Goal: Information Seeking & Learning: Check status

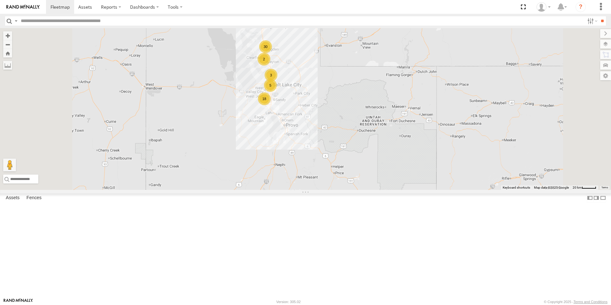
click at [271, 105] on div "18" at bounding box center [264, 98] width 13 height 13
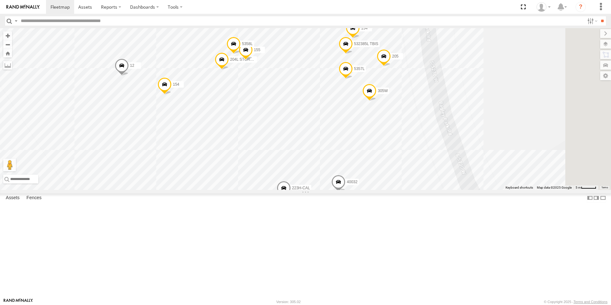
drag, startPoint x: 383, startPoint y: 101, endPoint x: 364, endPoint y: 148, distance: 51.1
click at [364, 148] on div "301W 5360L 188 8220-CAL 208 224-CAL 225 216L 198 210 182 180W 124-CAM 203P 195 …" at bounding box center [305, 109] width 611 height 162
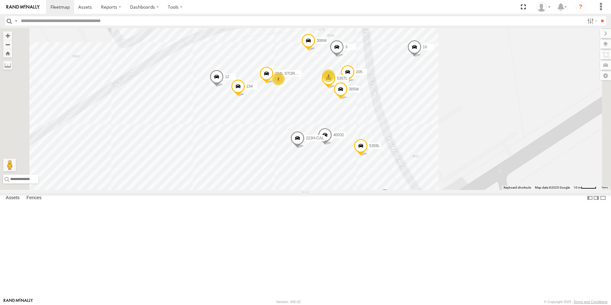
drag, startPoint x: 568, startPoint y: 227, endPoint x: 513, endPoint y: 166, distance: 81.8
click at [513, 166] on div "301W 5360L 188 8220-CAL 208 224-CAL 225 216L 198 210 182 180W 124-CAM 203P 195 …" at bounding box center [305, 109] width 611 height 162
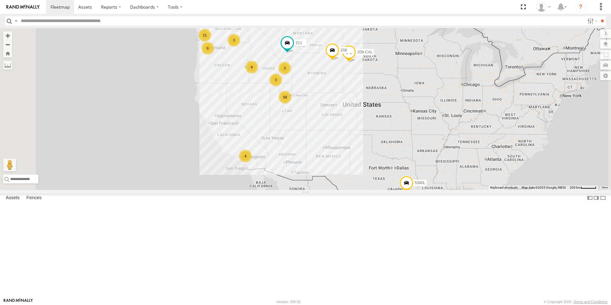
click at [292, 104] on div "58" at bounding box center [285, 97] width 13 height 13
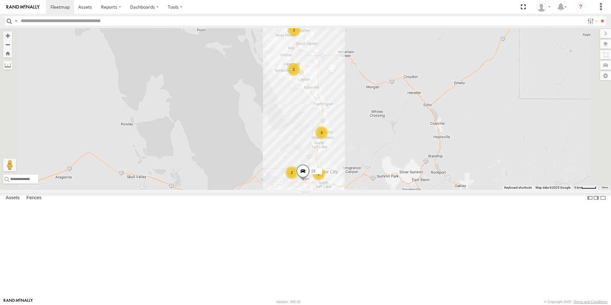
click at [301, 234] on div "18" at bounding box center [294, 228] width 13 height 13
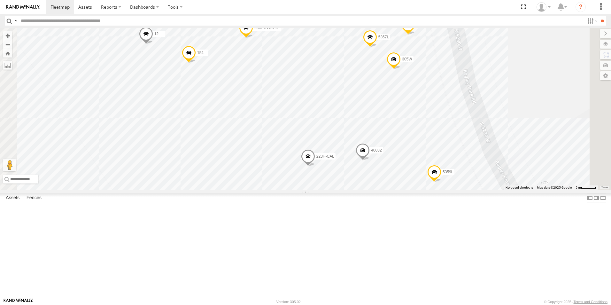
drag, startPoint x: 356, startPoint y: 100, endPoint x: 349, endPoint y: 143, distance: 43.8
click at [349, 143] on div "5360L 208 307W 209-CAL 211 221H 18 144 212P 3 205 5359L 40032 5357L 204L STORAG…" at bounding box center [305, 109] width 611 height 162
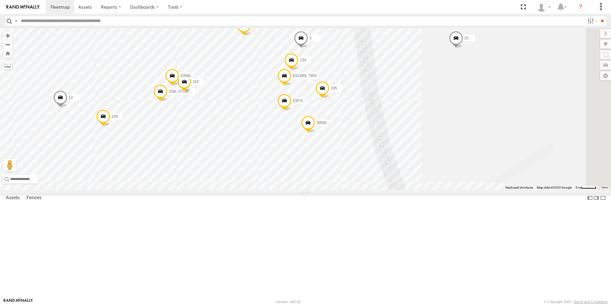
drag, startPoint x: 512, startPoint y: 69, endPoint x: 429, endPoint y: 122, distance: 99.1
click at [429, 122] on div "5360L 208 307W 209-CAL 211 221H 18 144 212P 3 205 5359L 40032 5357L 204L STORAG…" at bounding box center [305, 109] width 611 height 162
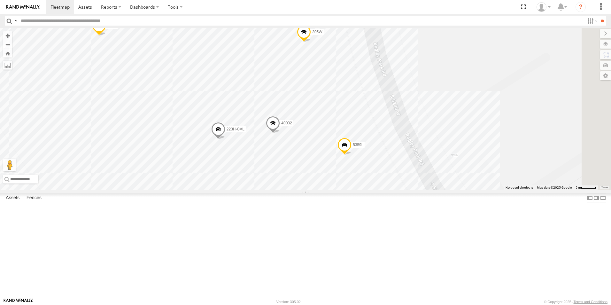
drag, startPoint x: 366, startPoint y: 143, endPoint x: 358, endPoint y: 59, distance: 84.4
click at [358, 59] on div "5360L 208 307W 209-CAL 211 221H 18 144 212P 3 205 5359L 40032 5357L 204L STORAG…" at bounding box center [305, 109] width 611 height 162
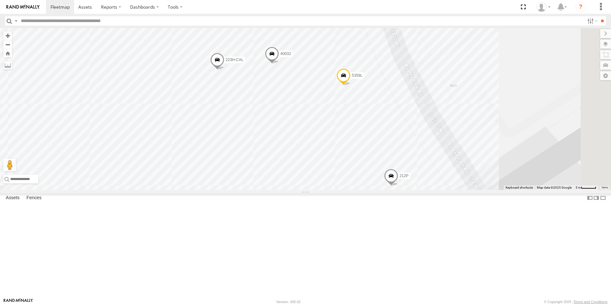
drag, startPoint x: 368, startPoint y: 99, endPoint x: 367, endPoint y: 44, distance: 54.4
click at [367, 44] on div "5360L 208 307W 209-CAL 211 221H 18 144 212P 3 205 5359L 40032 5357L 204L STORAG…" at bounding box center [305, 109] width 611 height 162
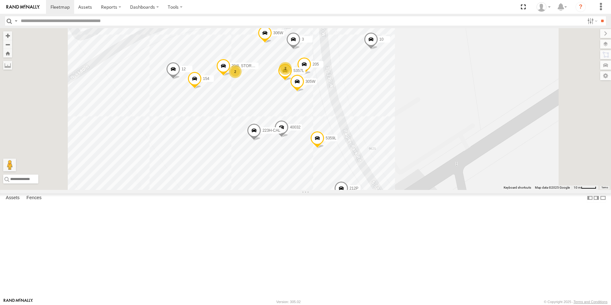
drag, startPoint x: 317, startPoint y: 87, endPoint x: 323, endPoint y: 176, distance: 89.4
click at [323, 176] on div "5360L 208 307W 209-CAL 211 221H 18 144 212P 3 205 5359L 40032 5357L 204L STORAG…" at bounding box center [305, 109] width 611 height 162
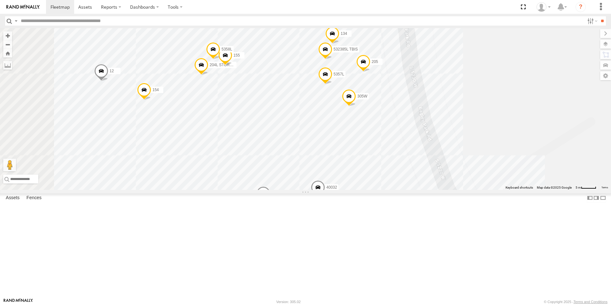
drag, startPoint x: 339, startPoint y: 146, endPoint x: 365, endPoint y: 154, distance: 27.3
click at [365, 154] on div "5360L 208 307W 209-CAL 211 221H 18 144 212P 3 205 5359L 40032 5357L 204L STORAG…" at bounding box center [305, 109] width 611 height 162
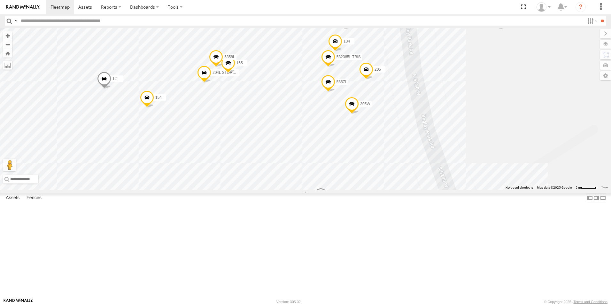
drag, startPoint x: 461, startPoint y: 178, endPoint x: 463, endPoint y: 185, distance: 8.0
click at [463, 185] on div "5360L 208 307W 209-CAL 211 221H 18 144 212P 3 205 5359L 40032 5357L 204L STORAG…" at bounding box center [305, 109] width 611 height 162
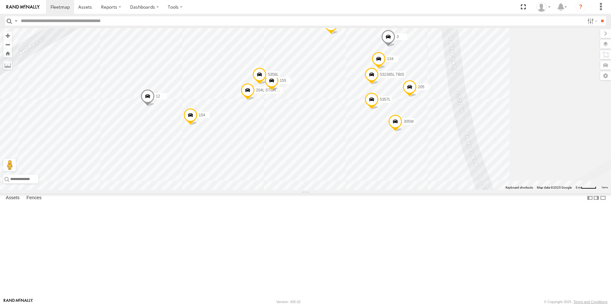
drag, startPoint x: 483, startPoint y: 199, endPoint x: 526, endPoint y: 213, distance: 44.7
click at [526, 190] on div "5360L 208 307W 209-CAL 211 221H 18 144 212P 3 205 5359L 40032 5357L 204L STORAG…" at bounding box center [305, 109] width 611 height 162
click at [54, 22] on input "text" at bounding box center [301, 20] width 567 height 9
type input "****"
click at [599, 16] on input "**" at bounding box center [602, 20] width 7 height 9
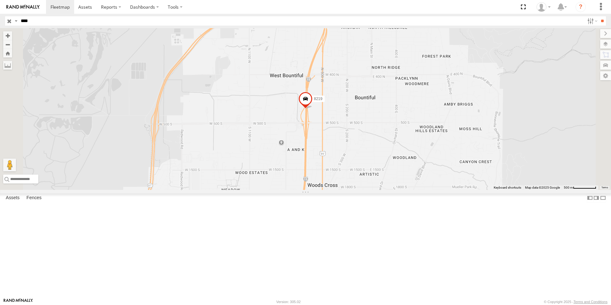
click at [11, 20] on input "button" at bounding box center [9, 20] width 8 height 9
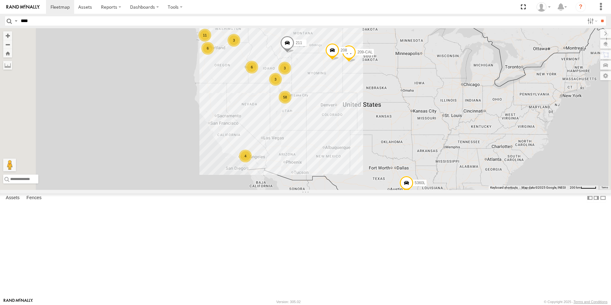
click at [292, 104] on div "58" at bounding box center [285, 97] width 13 height 13
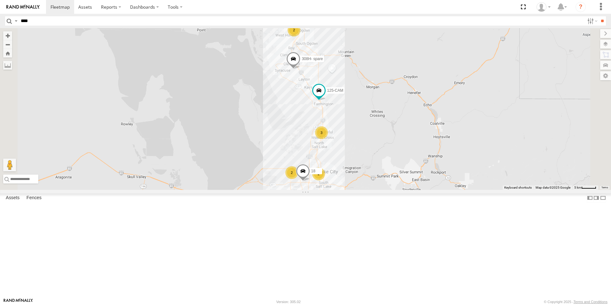
click at [301, 234] on div "18" at bounding box center [294, 228] width 13 height 13
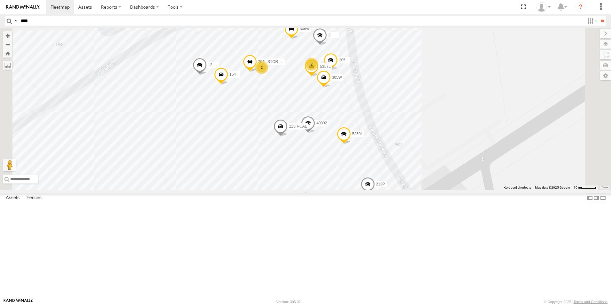
drag, startPoint x: 355, startPoint y: 146, endPoint x: 332, endPoint y: 146, distance: 22.7
click at [332, 146] on div "5360L 208 307W 209-CAL 211 308H- spare 125-CAM 221H 18 2 144 212P 3 2 205 5359L…" at bounding box center [305, 109] width 611 height 162
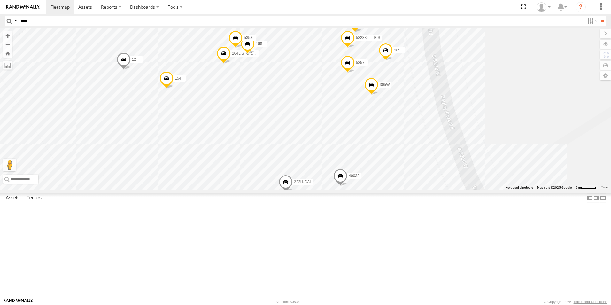
drag, startPoint x: 531, startPoint y: 75, endPoint x: 505, endPoint y: 88, distance: 28.2
click at [505, 88] on div "5360L 208 307W 209-CAL 211 308H- spare 125-CAM 221H 18 144 212P 3 205 5359L 400…" at bounding box center [305, 109] width 611 height 162
click at [419, 208] on span at bounding box center [412, 199] width 14 height 17
click at [451, 201] on link at bounding box center [447, 198] width 7 height 4
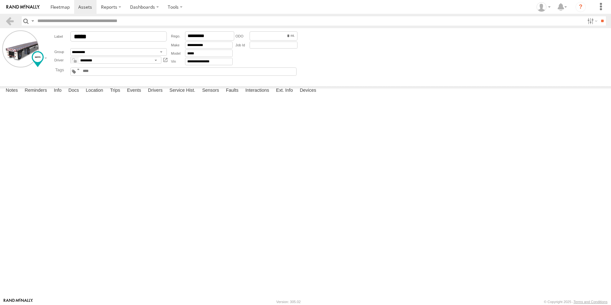
type input "****"
click at [130, 95] on label "Events" at bounding box center [134, 90] width 20 height 9
click at [71, 7] on link at bounding box center [60, 7] width 28 height 14
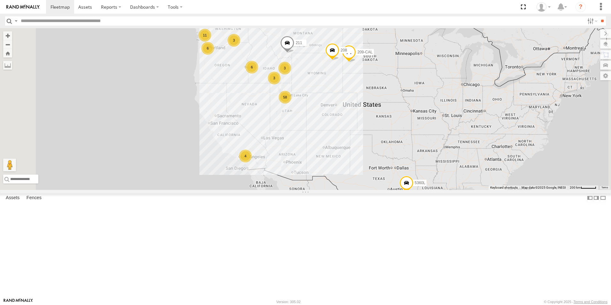
click at [292, 104] on div "58" at bounding box center [285, 97] width 13 height 13
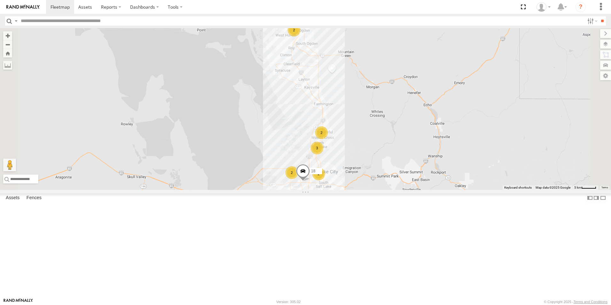
click at [301, 234] on div "18" at bounding box center [294, 228] width 13 height 13
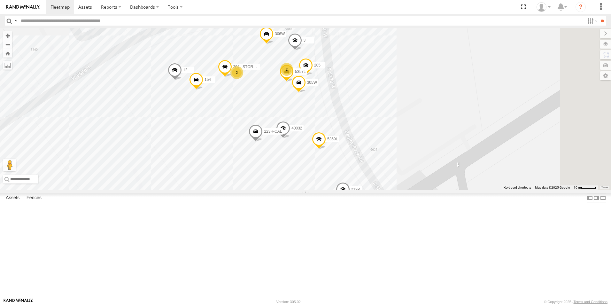
drag, startPoint x: 382, startPoint y: 202, endPoint x: 331, endPoint y: 209, distance: 52.0
click at [331, 190] on div "5360L 211 208 307W 209-CAL 221H 18 2 144 212P 3 2 205 5359L 40032 5357L 204L ST…" at bounding box center [305, 109] width 611 height 162
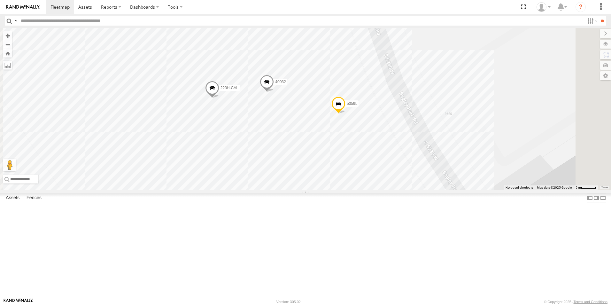
drag, startPoint x: 473, startPoint y: 223, endPoint x: 433, endPoint y: 113, distance: 117.3
click at [433, 113] on div "5360L 211 208 307W 209-CAL 221H 18 144 212P 3 205 5359L 40032 5357L 204L STORAG…" at bounding box center [305, 109] width 611 height 162
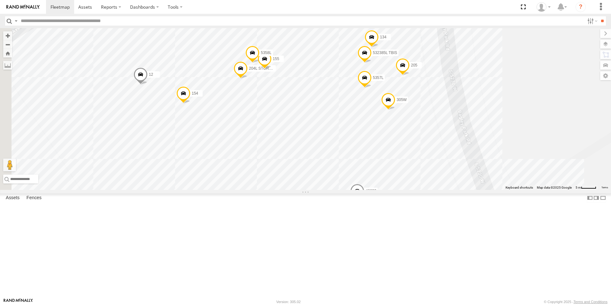
drag, startPoint x: 413, startPoint y: 213, endPoint x: 504, endPoint y: 321, distance: 141.0
click at [504, 305] on html at bounding box center [305, 152] width 611 height 305
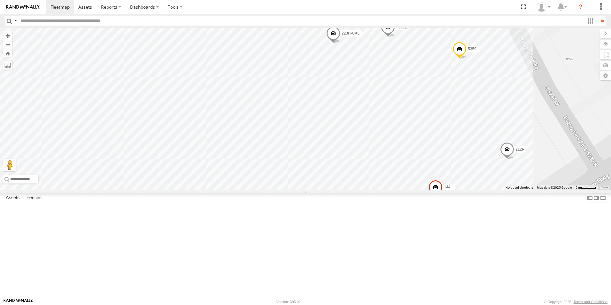
drag, startPoint x: 344, startPoint y: 175, endPoint x: 365, endPoint y: 7, distance: 169.2
click at [374, 11] on body at bounding box center [305, 152] width 611 height 305
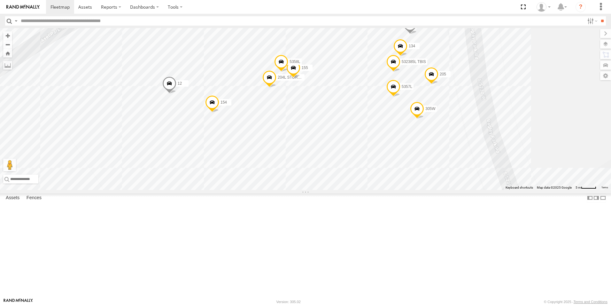
drag, startPoint x: 340, startPoint y: 65, endPoint x: 355, endPoint y: 232, distance: 168.2
click at [355, 190] on div "5360L 211 208 307W 209-CAL 221H 18 144 212P 3 205 5359L 40032 5357L 204L STORAG…" at bounding box center [305, 109] width 611 height 162
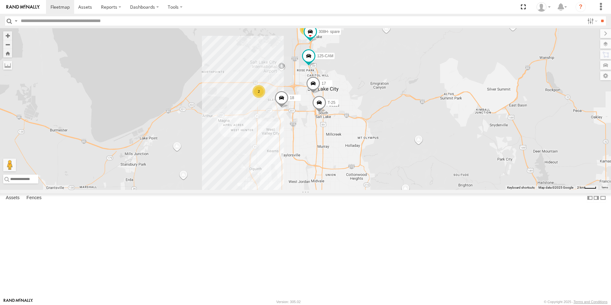
drag, startPoint x: 450, startPoint y: 136, endPoint x: 384, endPoint y: 193, distance: 87.3
click at [384, 190] on div "5360L 211 208 307W 209-CAL 221H 18 18 17 2 2 308H- spare 125-CAM T-25" at bounding box center [305, 109] width 611 height 162
click at [266, 98] on div "2" at bounding box center [259, 91] width 13 height 13
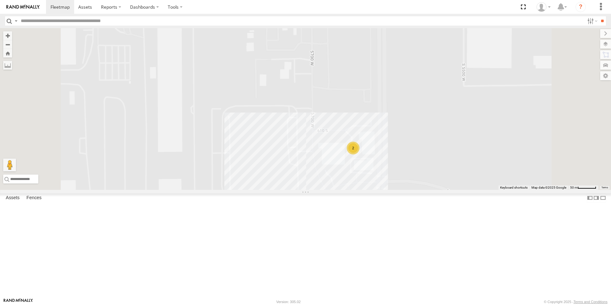
click at [406, 186] on div "5360L 211 208 307W 209-CAL 221H 18 17 308H- spare 125-CAM T-25 8219 2" at bounding box center [305, 109] width 611 height 162
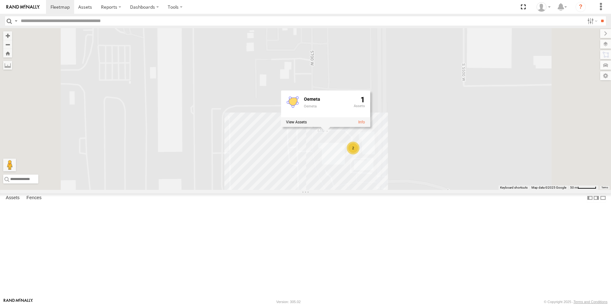
click at [512, 190] on div "5360L 211 208 307W 209-CAL 221H 18 17 308H- spare 125-CAM T-25 8219 2 Oemeta Oe…" at bounding box center [305, 109] width 611 height 162
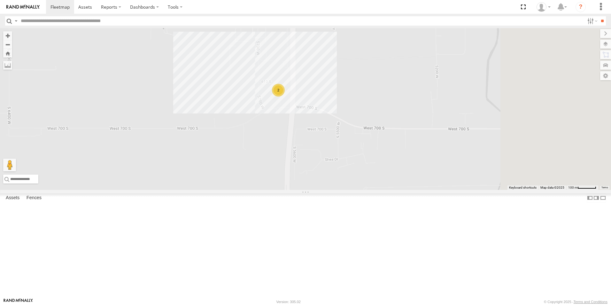
drag, startPoint x: 495, startPoint y: 208, endPoint x: 356, endPoint y: 136, distance: 156.0
click at [356, 136] on div "5360L 211 208 307W 209-CAL 221H 18 17 308H- spare 125-CAM T-25 8219 2" at bounding box center [305, 109] width 611 height 162
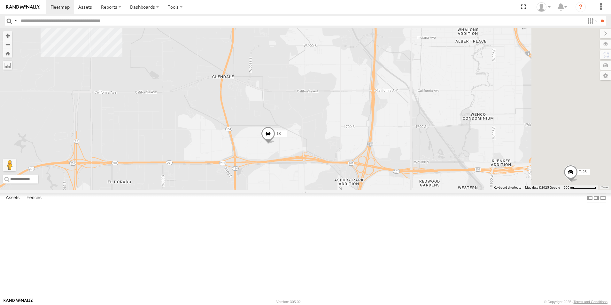
drag, startPoint x: 459, startPoint y: 192, endPoint x: 279, endPoint y: 127, distance: 191.0
click at [279, 127] on div "5360L 211 208 307W 209-CAL 221H 18 17 308H- spare 125-CAM T-25 8219 2" at bounding box center [305, 109] width 611 height 162
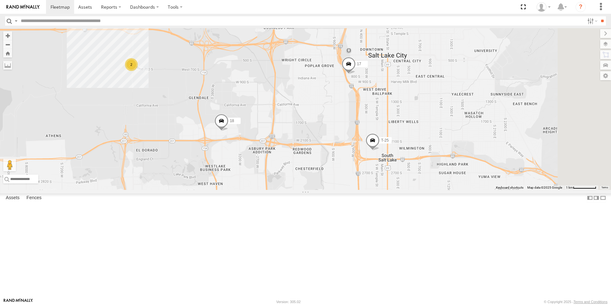
drag, startPoint x: 536, startPoint y: 141, endPoint x: 418, endPoint y: 146, distance: 117.8
click at [418, 146] on div "5360L 211 208 307W 209-CAL 221H 18 17 308H- spare 125-CAM T-25 8219 2" at bounding box center [305, 109] width 611 height 162
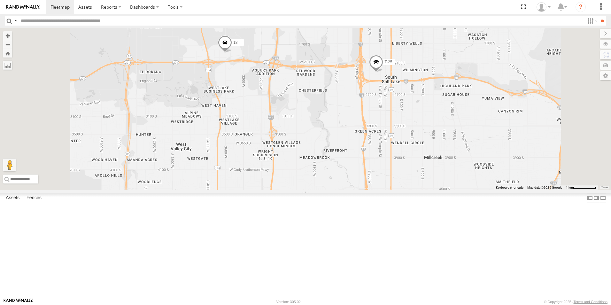
drag, startPoint x: 380, startPoint y: 245, endPoint x: 383, endPoint y: 107, distance: 138.5
click at [383, 107] on div "5360L 211 208 307W 209-CAL 221H 18 17 308H- spare 125-CAM T-25 8219 2" at bounding box center [305, 109] width 611 height 162
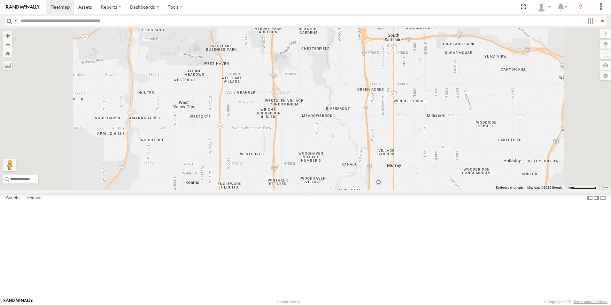
drag, startPoint x: 374, startPoint y: 175, endPoint x: 373, endPoint y: 76, distance: 98.5
click at [373, 77] on div "5360L 211 208 307W 209-CAL 221H 18 17 308H- spare 125-CAM T-25 8219 2" at bounding box center [305, 109] width 611 height 162
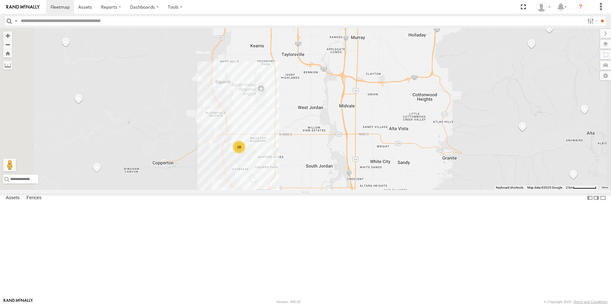
drag, startPoint x: 374, startPoint y: 230, endPoint x: 400, endPoint y: 146, distance: 88.3
click at [400, 146] on div "5360L 211 208 307W 209-CAL 221H 18 17 308H- spare 125-CAM T-25 8219 18 2" at bounding box center [305, 109] width 611 height 162
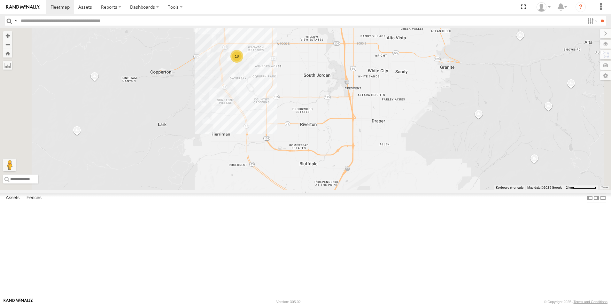
drag, startPoint x: 398, startPoint y: 246, endPoint x: 394, endPoint y: 129, distance: 116.5
click at [394, 135] on div "5360L 211 208 307W 209-CAL 221H 18 17 308H- spare 125-CAM T-25 8219 18 2" at bounding box center [305, 109] width 611 height 162
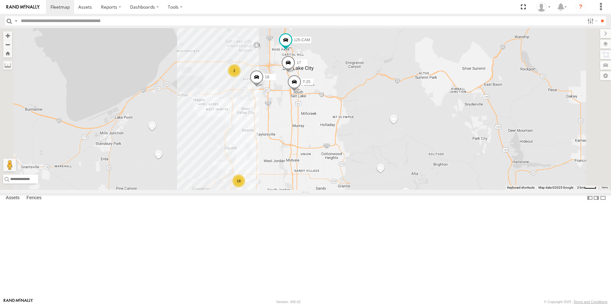
drag, startPoint x: 442, startPoint y: 107, endPoint x: 404, endPoint y: 212, distance: 111.6
click at [404, 190] on div "5360L 211 208 307W 209-CAL 221H 18 17 308H- spare 125-CAM T-25 8219 18 2" at bounding box center [305, 109] width 611 height 162
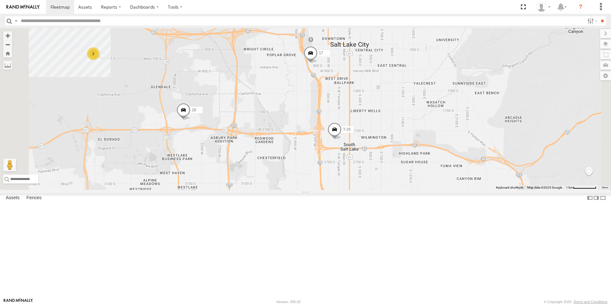
drag, startPoint x: 364, startPoint y: 82, endPoint x: 362, endPoint y: 142, distance: 60.8
click at [362, 142] on div "5360L 211 208 307W 209-CAL 221H 18 17 308H- spare 125-CAM T-25 8219 2" at bounding box center [305, 109] width 611 height 162
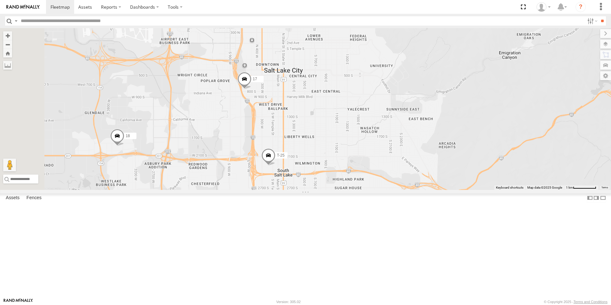
drag, startPoint x: 226, startPoint y: 100, endPoint x: 295, endPoint y: 157, distance: 88.6
click at [295, 157] on div "5360L 211 208 307W 209-CAL 221H 18 17 308H- spare 125-CAM T-25 8219" at bounding box center [305, 109] width 611 height 162
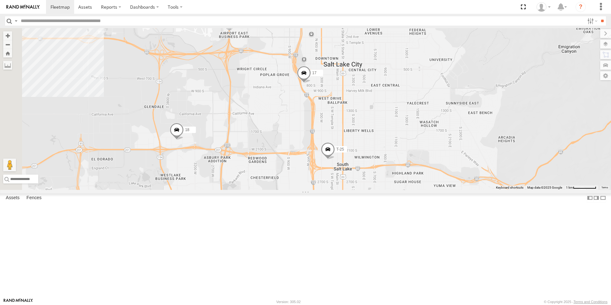
drag, startPoint x: 286, startPoint y: 168, endPoint x: 342, endPoint y: 156, distance: 57.4
click at [342, 156] on div "5360L 211 208 307W 209-CAL 221H 18 17 308H- spare 125-CAM T-25 8219" at bounding box center [305, 109] width 611 height 162
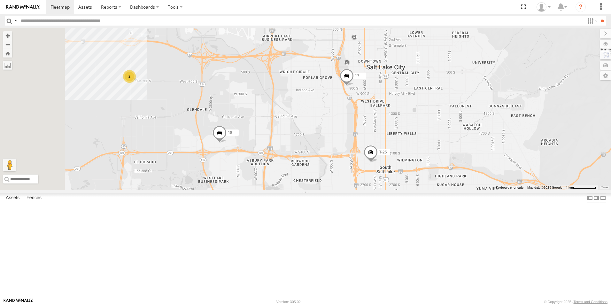
drag, startPoint x: 244, startPoint y: 150, endPoint x: 287, endPoint y: 153, distance: 42.9
click at [287, 153] on div "5360L 211 208 307W 209-CAL 221H 18 17 308H- spare 125-CAM T-25 8219 2" at bounding box center [305, 109] width 611 height 162
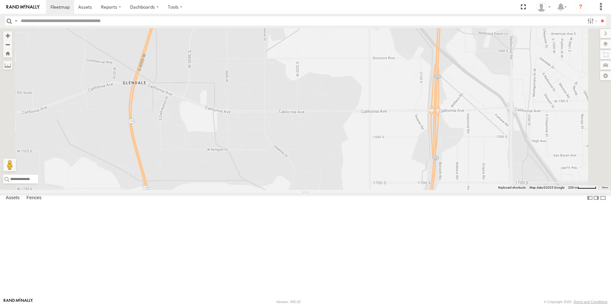
drag, startPoint x: 346, startPoint y: 195, endPoint x: 328, endPoint y: 184, distance: 21.2
click at [328, 184] on div "5360L 211 208 307W 209-CAL 221H 18 17 308H- spare 125-CAM T-25 8219" at bounding box center [305, 109] width 611 height 162
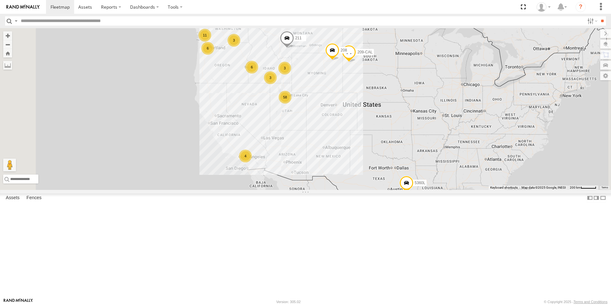
click at [292, 104] on div "58" at bounding box center [285, 97] width 13 height 13
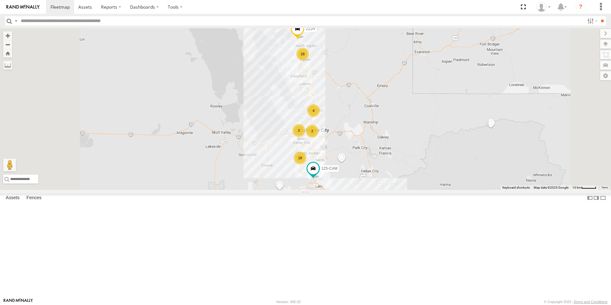
click at [307, 164] on div "18" at bounding box center [300, 158] width 13 height 13
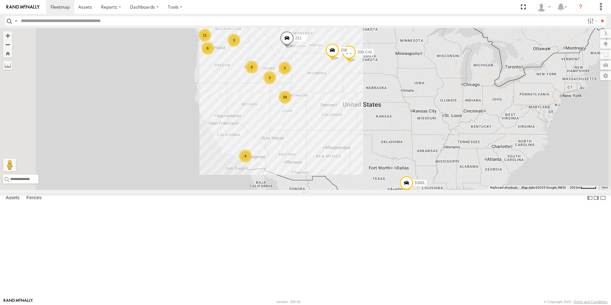
click at [116, 24] on input "text" at bounding box center [301, 20] width 567 height 9
type input "****"
click at [599, 16] on input "**" at bounding box center [602, 20] width 7 height 9
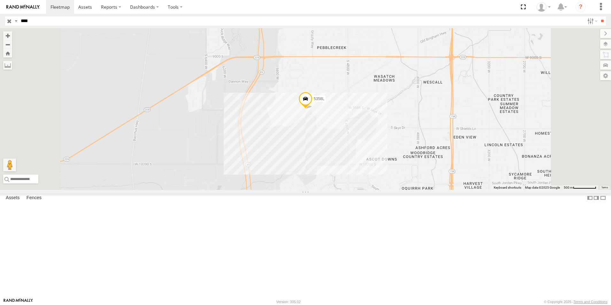
click at [313, 109] on span at bounding box center [306, 100] width 14 height 17
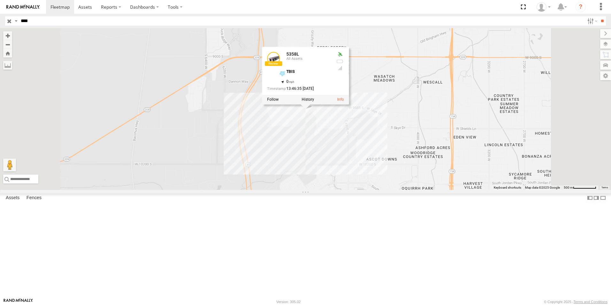
click at [349, 105] on div at bounding box center [305, 100] width 87 height 10
click at [344, 102] on link at bounding box center [340, 100] width 7 height 4
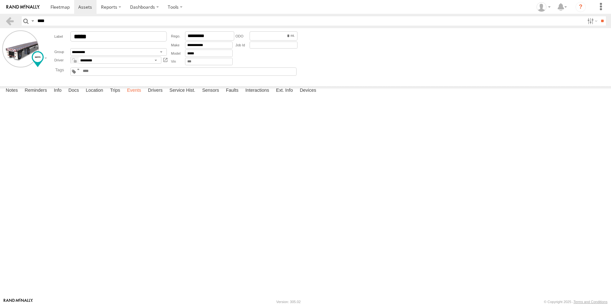
click at [140, 95] on label "Events" at bounding box center [134, 90] width 20 height 9
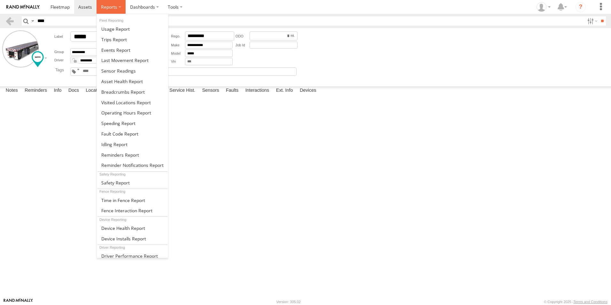
click at [105, 13] on label at bounding box center [111, 7] width 29 height 14
click at [111, 49] on span at bounding box center [115, 50] width 29 height 6
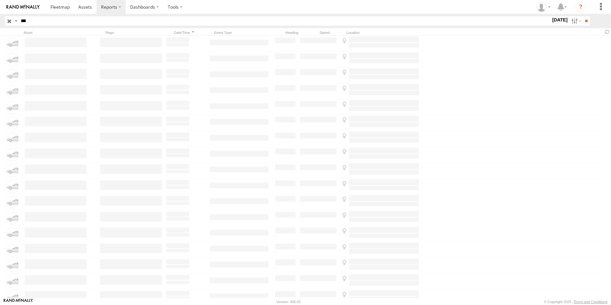
drag, startPoint x: 31, startPoint y: 21, endPoint x: 19, endPoint y: 21, distance: 12.8
click at [19, 21] on input "***" at bounding box center [284, 20] width 533 height 9
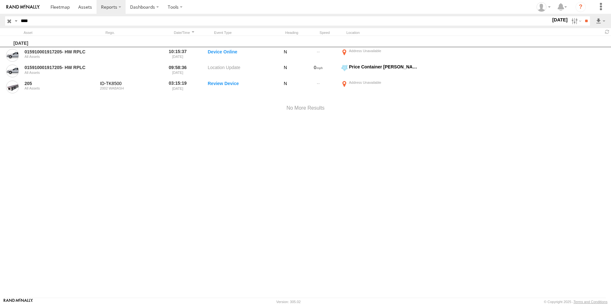
type input "****"
click at [583, 16] on input "**" at bounding box center [586, 20] width 7 height 9
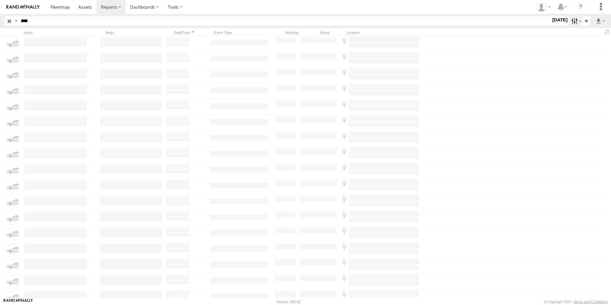
click at [572, 20] on label at bounding box center [576, 20] width 14 height 9
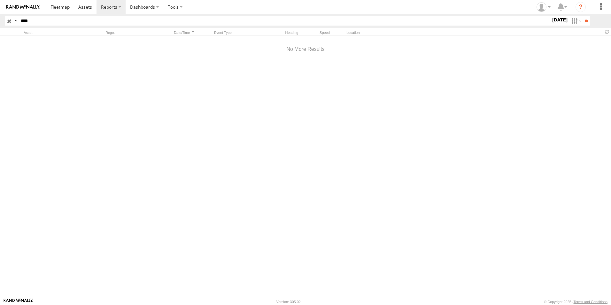
click at [0, 0] on label at bounding box center [0, 0] width 0 height 0
click at [585, 20] on input "**" at bounding box center [586, 20] width 7 height 9
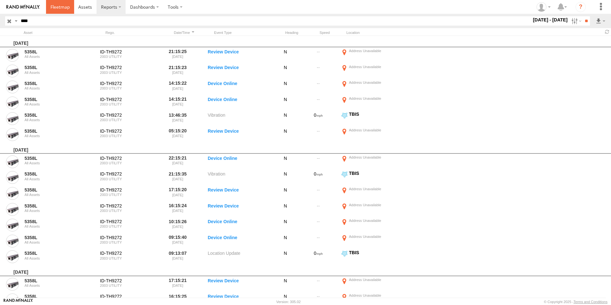
click at [60, 6] on span at bounding box center [60, 7] width 19 height 6
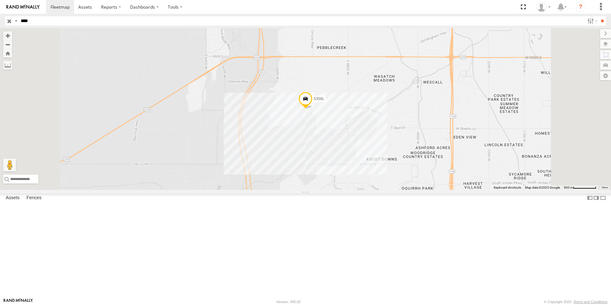
click at [8, 23] on input "button" at bounding box center [9, 20] width 8 height 9
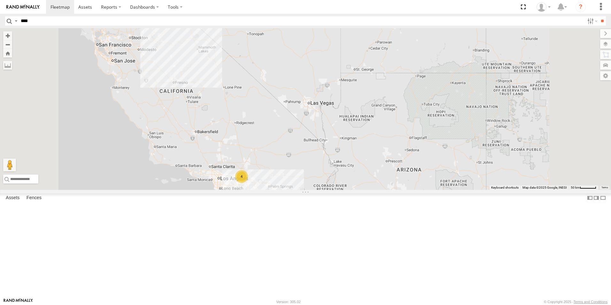
click at [248, 183] on div "4" at bounding box center [241, 176] width 13 height 13
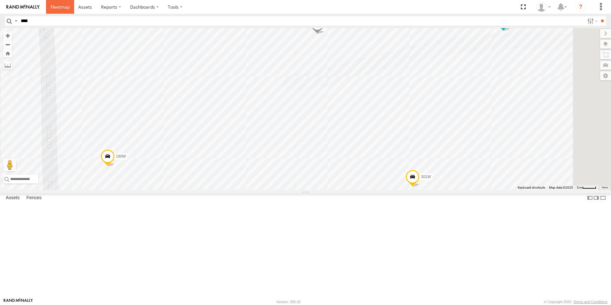
click at [65, 10] on link at bounding box center [60, 7] width 28 height 14
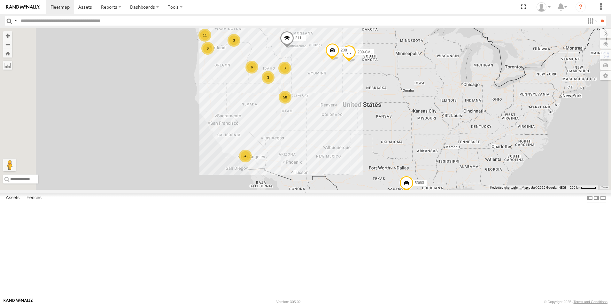
click at [292, 104] on div "58" at bounding box center [285, 97] width 13 height 13
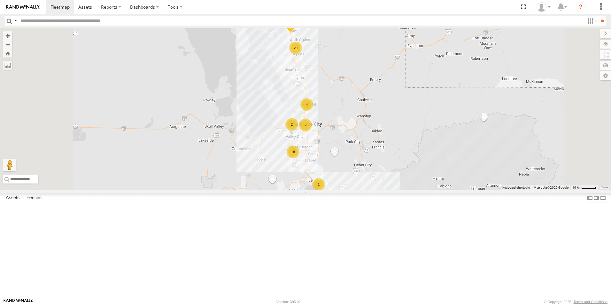
click at [302, 54] on div "29" at bounding box center [295, 48] width 13 height 13
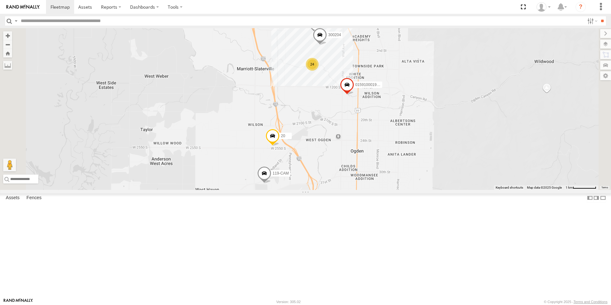
click at [319, 71] on div "24" at bounding box center [312, 64] width 13 height 13
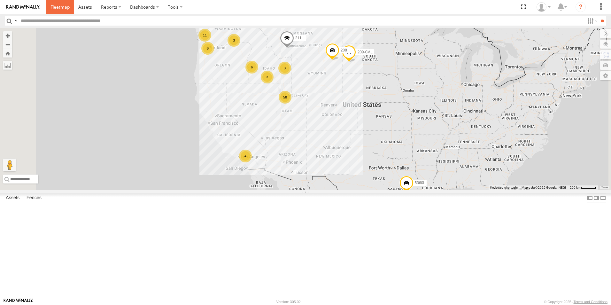
click at [66, 9] on span at bounding box center [60, 7] width 19 height 6
click at [103, 20] on input "text" at bounding box center [301, 20] width 567 height 9
type input "****"
click at [599, 16] on input "**" at bounding box center [602, 20] width 7 height 9
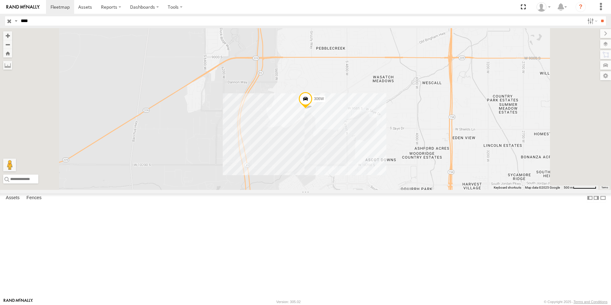
click at [313, 109] on span at bounding box center [306, 100] width 14 height 17
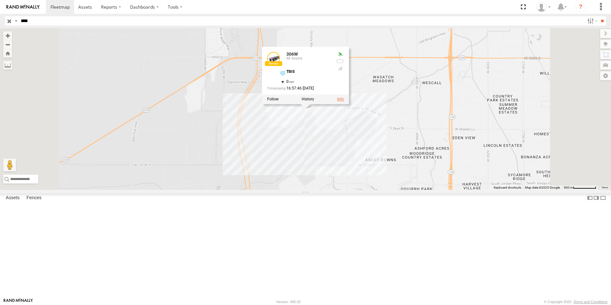
click at [344, 102] on link at bounding box center [340, 99] width 7 height 4
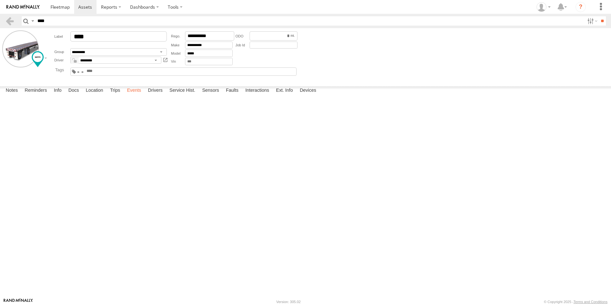
click at [136, 95] on label "Events" at bounding box center [134, 90] width 20 height 9
click at [65, 7] on span at bounding box center [60, 7] width 19 height 6
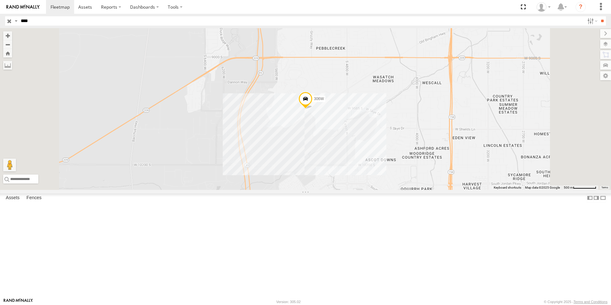
click at [9, 20] on input "button" at bounding box center [9, 20] width 8 height 9
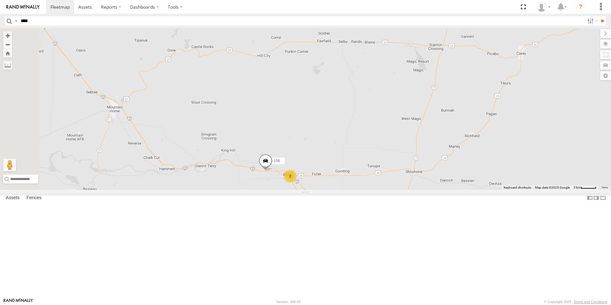
click at [489, 173] on div "5360L 208 307W 209-CAL 211 120-CAM 126-CAM T-199 D 156 2" at bounding box center [305, 109] width 611 height 162
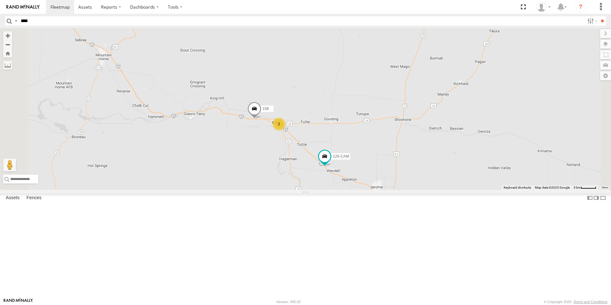
drag, startPoint x: 480, startPoint y: 177, endPoint x: 468, endPoint y: 125, distance: 53.8
click at [468, 125] on div "5360L 208 307W 209-CAL 211 120-CAM 126-CAM T-199 D 156 2" at bounding box center [305, 109] width 611 height 162
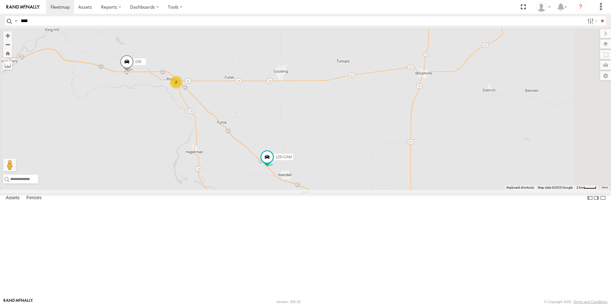
drag, startPoint x: 445, startPoint y: 221, endPoint x: 441, endPoint y: 172, distance: 49.7
click at [441, 172] on div "5360L 208 307W 209-CAL 211 120-CAM 126-CAM T-199 D 156 2" at bounding box center [305, 109] width 611 height 162
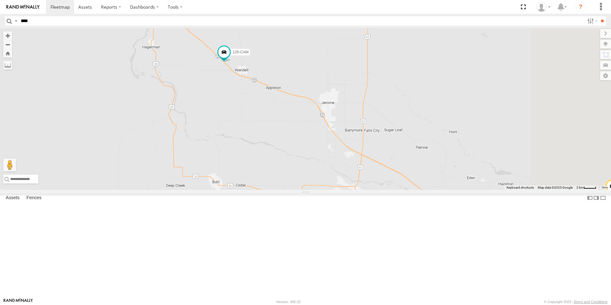
drag, startPoint x: 441, startPoint y: 171, endPoint x: 397, endPoint y: 59, distance: 120.3
click at [397, 59] on div "5360L 208 307W 209-CAL 211 120-CAM 126-CAM T-199 D 156 2" at bounding box center [305, 109] width 611 height 162
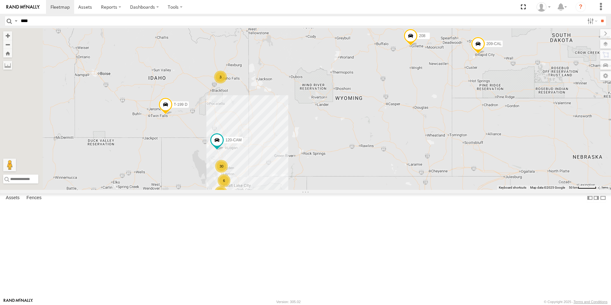
drag, startPoint x: 350, startPoint y: 111, endPoint x: 444, endPoint y: 72, distance: 101.7
click at [444, 72] on div "5360L 208 307W 209-CAL 211 21 6 30 3 120-CAM T-199 D" at bounding box center [305, 109] width 611 height 162
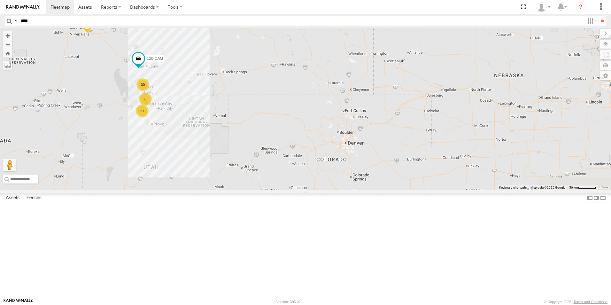
drag, startPoint x: 470, startPoint y: 209, endPoint x: 392, endPoint y: 126, distance: 114.0
click at [392, 126] on div "5360L 208 307W 209-CAL 211 21 6 30 3 120-CAM T-199 D 2 4 2" at bounding box center [305, 109] width 611 height 162
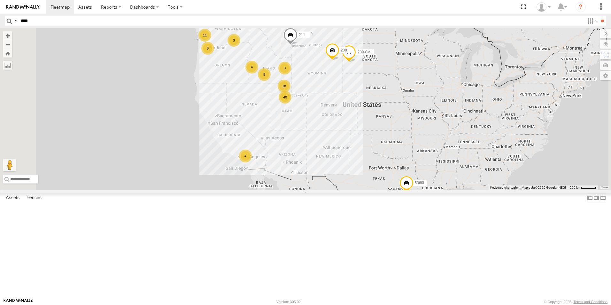
click at [93, 22] on input "****" at bounding box center [301, 20] width 567 height 9
type input "****"
click at [599, 16] on input "**" at bounding box center [602, 20] width 7 height 9
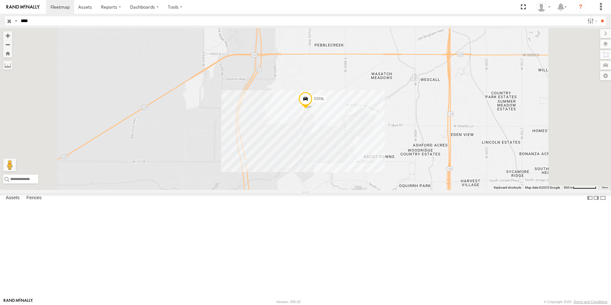
click at [313, 109] on span at bounding box center [306, 100] width 14 height 17
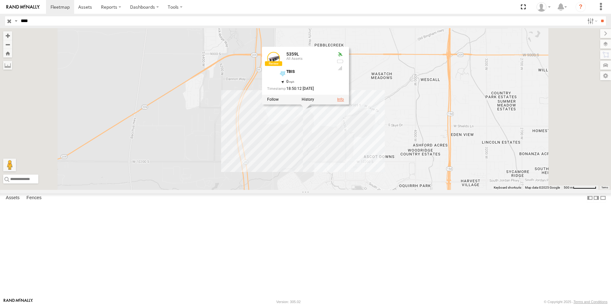
click at [344, 102] on link at bounding box center [340, 99] width 7 height 4
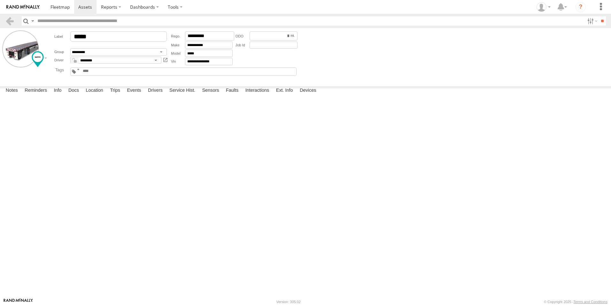
type input "****"
click at [0, 0] on div "18:27 [DATE] 015910000231913 Rand Support Complete" at bounding box center [0, 0] width 0 height 0
click at [137, 95] on label "Events" at bounding box center [134, 90] width 20 height 9
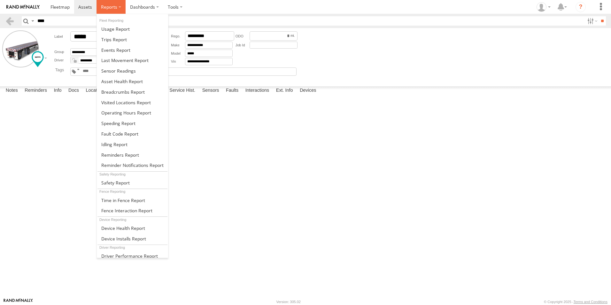
click at [112, 9] on span at bounding box center [109, 7] width 16 height 6
click at [117, 49] on span at bounding box center [115, 50] width 29 height 6
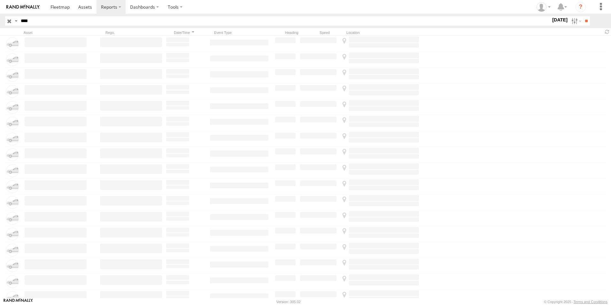
click at [557, 20] on label "[DATE]" at bounding box center [560, 19] width 18 height 7
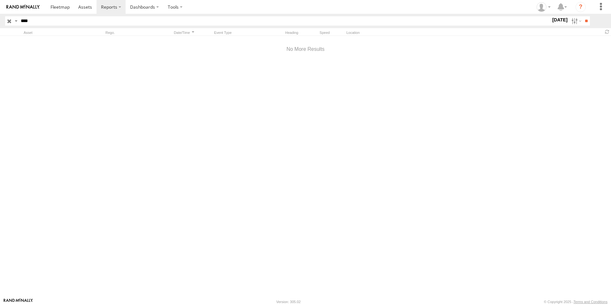
click at [0, 0] on label at bounding box center [0, 0] width 0 height 0
click at [584, 20] on input "**" at bounding box center [586, 20] width 7 height 9
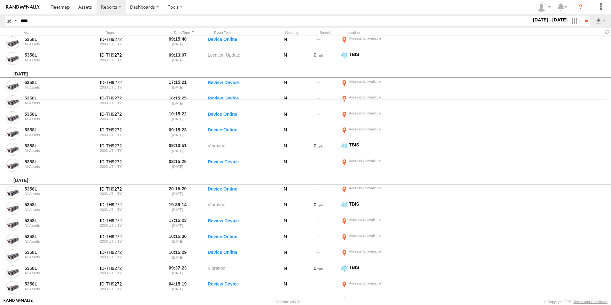
scroll to position [192, 0]
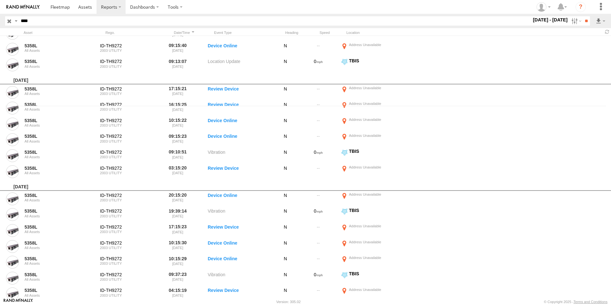
click at [63, 18] on input "****" at bounding box center [275, 20] width 514 height 9
type input "****"
click at [583, 16] on input "**" at bounding box center [586, 20] width 7 height 9
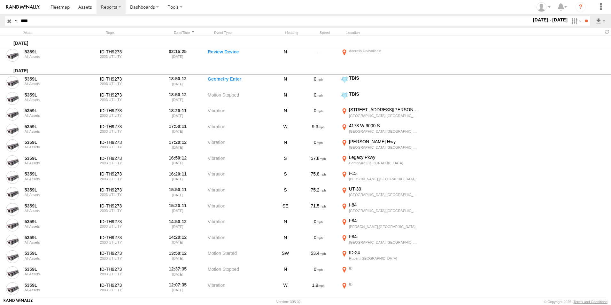
click at [9, 21] on input "button" at bounding box center [9, 20] width 8 height 9
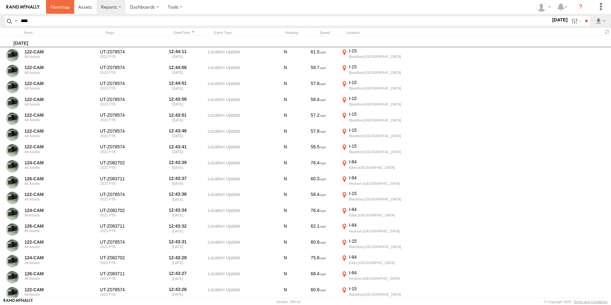
click at [63, 11] on link at bounding box center [60, 7] width 28 height 14
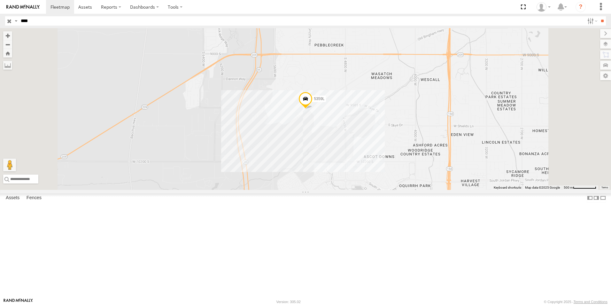
click at [9, 21] on input "button" at bounding box center [9, 20] width 8 height 9
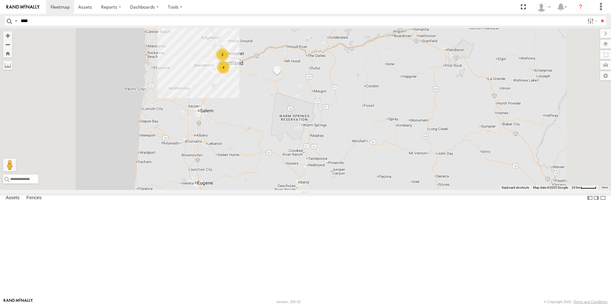
drag, startPoint x: 302, startPoint y: 91, endPoint x: 318, endPoint y: 166, distance: 76.8
click at [318, 166] on div "5360L 208 307W 209-CAL 211 4 2" at bounding box center [305, 109] width 611 height 162
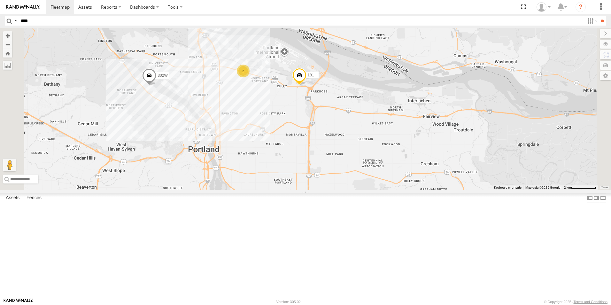
drag, startPoint x: 332, startPoint y: 130, endPoint x: 328, endPoint y: 210, distance: 80.0
click at [328, 190] on div "5360L 208 307W 209-CAL 211 8220-CAL 302W 145 181 2" at bounding box center [305, 109] width 611 height 162
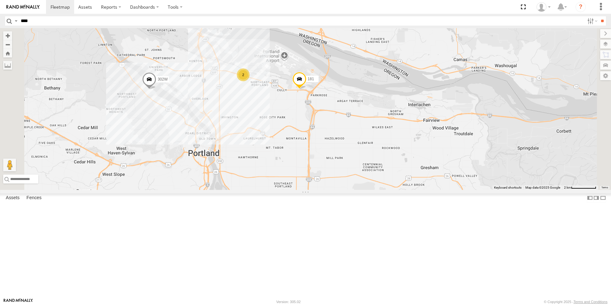
click at [250, 81] on div "2" at bounding box center [243, 74] width 13 height 13
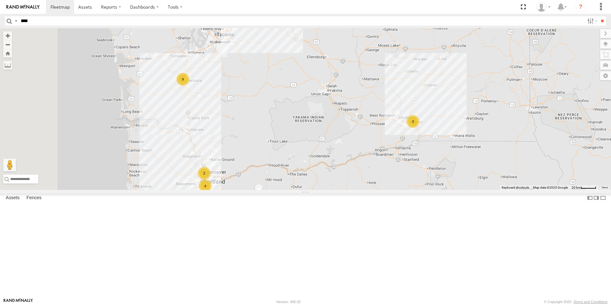
drag, startPoint x: 293, startPoint y: 217, endPoint x: 357, endPoint y: 283, distance: 92.3
click at [357, 190] on div "5360L 208 307W 209-CAL 211 3 4 9 2" at bounding box center [305, 109] width 611 height 162
click at [213, 182] on div "2" at bounding box center [207, 175] width 13 height 13
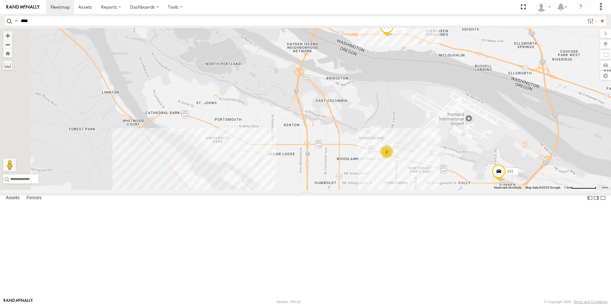
drag, startPoint x: 277, startPoint y: 162, endPoint x: 417, endPoint y: 162, distance: 139.7
click at [417, 162] on div "5360L 208 307W 209-CAL 211 2 145 181" at bounding box center [305, 109] width 611 height 162
click at [287, 190] on div "5360L 208 307W 209-CAL 211 2 145 181 302W" at bounding box center [305, 109] width 611 height 162
click at [333, 134] on div "5360L 208 307W 209-CAL 211 2 145 181 302W Brenntag Portland 1" at bounding box center [305, 109] width 611 height 162
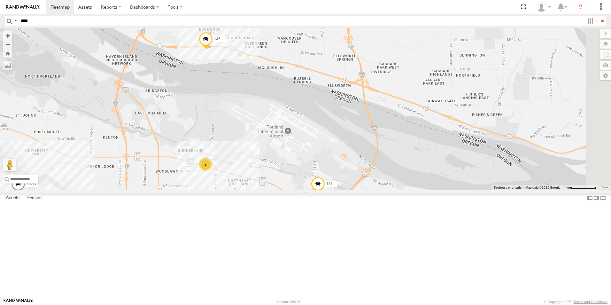
drag, startPoint x: 506, startPoint y: 156, endPoint x: 323, endPoint y: 168, distance: 183.3
click at [323, 168] on div "5360L 208 307W 209-CAL 211 2 145 181 302W" at bounding box center [305, 109] width 611 height 162
click at [212, 171] on div "2" at bounding box center [206, 164] width 13 height 13
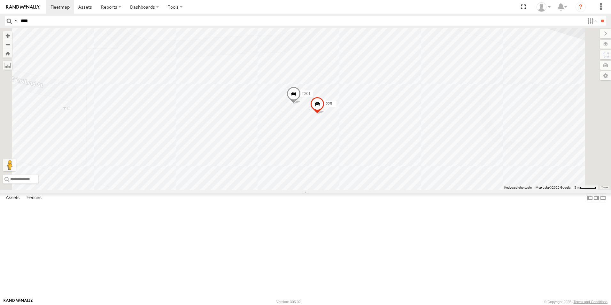
click at [325, 114] on span at bounding box center [318, 105] width 14 height 17
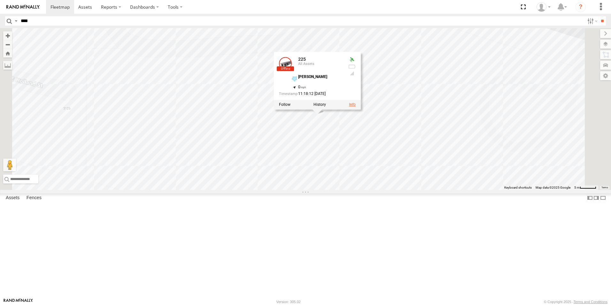
click at [356, 107] on link at bounding box center [352, 105] width 7 height 4
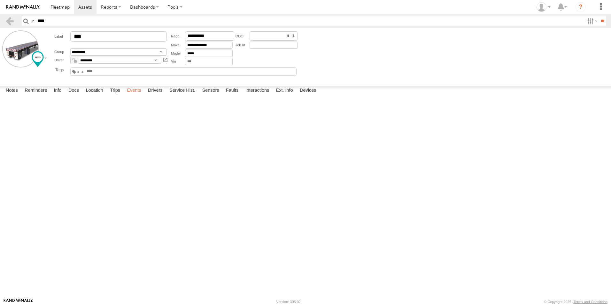
click at [137, 95] on label "Events" at bounding box center [134, 90] width 20 height 9
click at [66, 10] on link at bounding box center [60, 7] width 28 height 14
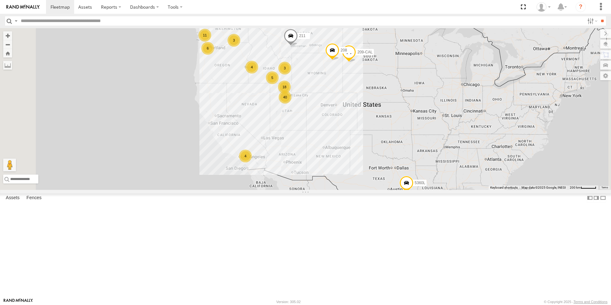
click at [214, 55] on div "6" at bounding box center [207, 48] width 13 height 13
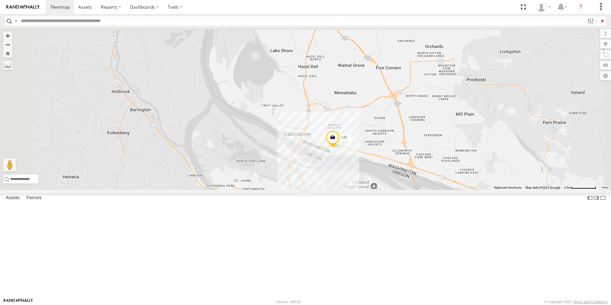
drag, startPoint x: 332, startPoint y: 85, endPoint x: 341, endPoint y: 264, distance: 179.0
click at [341, 190] on div "5360L 208 307W 209-CAL 211 8220-CAL 2 302W 145 181" at bounding box center [305, 109] width 611 height 162
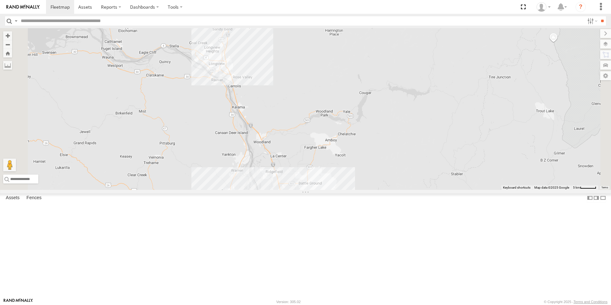
drag, startPoint x: 293, startPoint y: 120, endPoint x: 340, endPoint y: 239, distance: 127.9
click at [340, 190] on div "5360L 208 307W 209-CAL 211 8220-CAL 302W 145 181 2" at bounding box center [305, 109] width 611 height 162
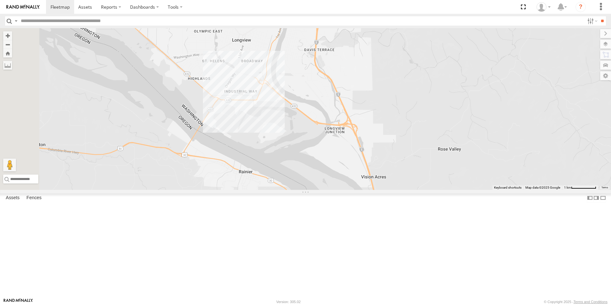
click at [295, 165] on div "5360L 208 307W 209-CAL 211 8220-CAL 302W 145 181" at bounding box center [305, 109] width 611 height 162
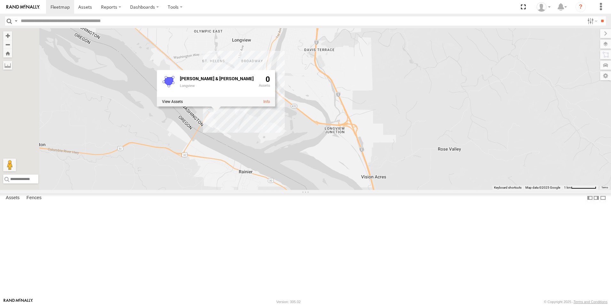
click at [243, 167] on div "5360L 208 307W 209-CAL 211 8220-CAL 302W 145 181 [PERSON_NAME] & [PERSON_NAME] …" at bounding box center [305, 109] width 611 height 162
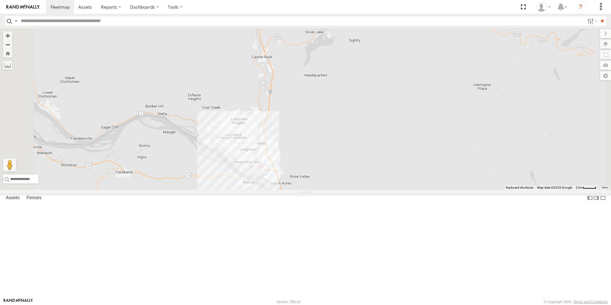
drag, startPoint x: 244, startPoint y: 117, endPoint x: 326, endPoint y: 203, distance: 118.8
click at [326, 190] on div "5360L 208 307W 209-CAL 211 8220-CAL 302W 145 181" at bounding box center [305, 109] width 611 height 162
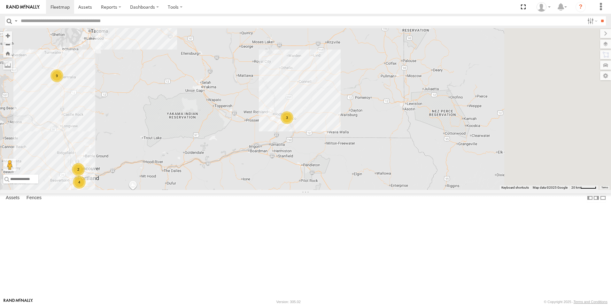
drag, startPoint x: 468, startPoint y: 154, endPoint x: 235, endPoint y: 148, distance: 233.5
click at [235, 148] on div "5360L 208 307W 209-CAL 211 3 4 9 2 2" at bounding box center [305, 109] width 611 height 162
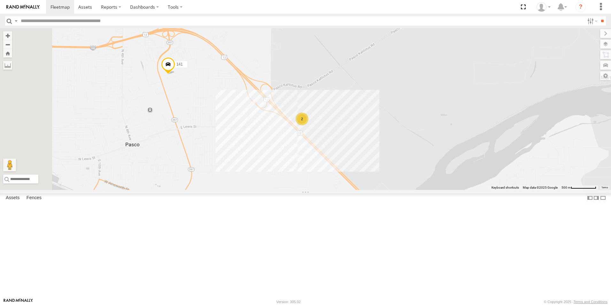
drag, startPoint x: 284, startPoint y: 197, endPoint x: 338, endPoint y: 197, distance: 54.4
click at [338, 190] on div "5360L 208 307W 209-CAL 211 141 2" at bounding box center [305, 109] width 611 height 162
click at [309, 125] on div "2" at bounding box center [302, 119] width 13 height 13
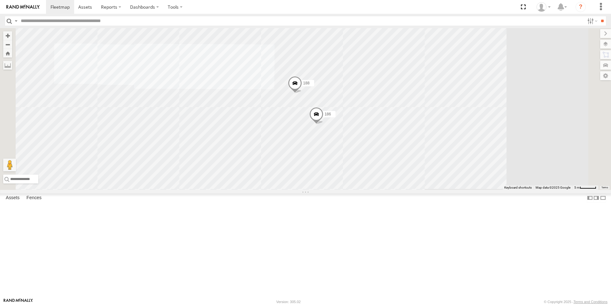
click at [369, 184] on div "5360L 208 307W 209-CAL 211 141 188 186" at bounding box center [305, 109] width 611 height 162
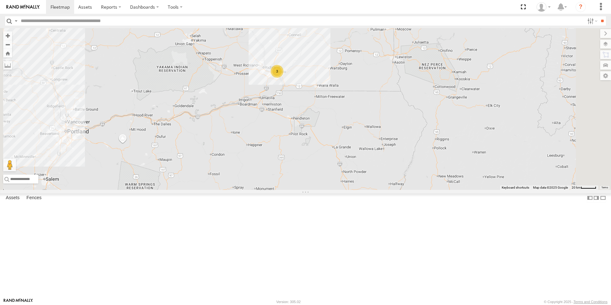
drag, startPoint x: 346, startPoint y: 65, endPoint x: 372, endPoint y: 131, distance: 71.2
click at [372, 131] on div "5360L 208 307W 209-CAL 211 120-CAM 122-CAM 126-CAM 3 2 2" at bounding box center [305, 109] width 611 height 162
